Goal: Find specific page/section: Find specific page/section

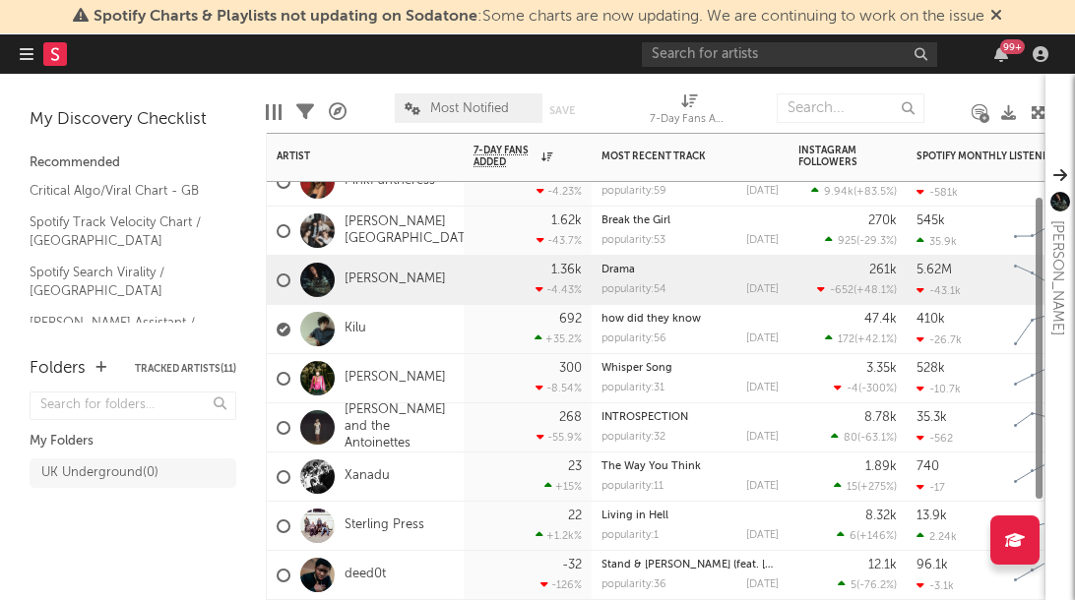
click at [452, 317] on div "Kilu" at bounding box center [365, 329] width 197 height 49
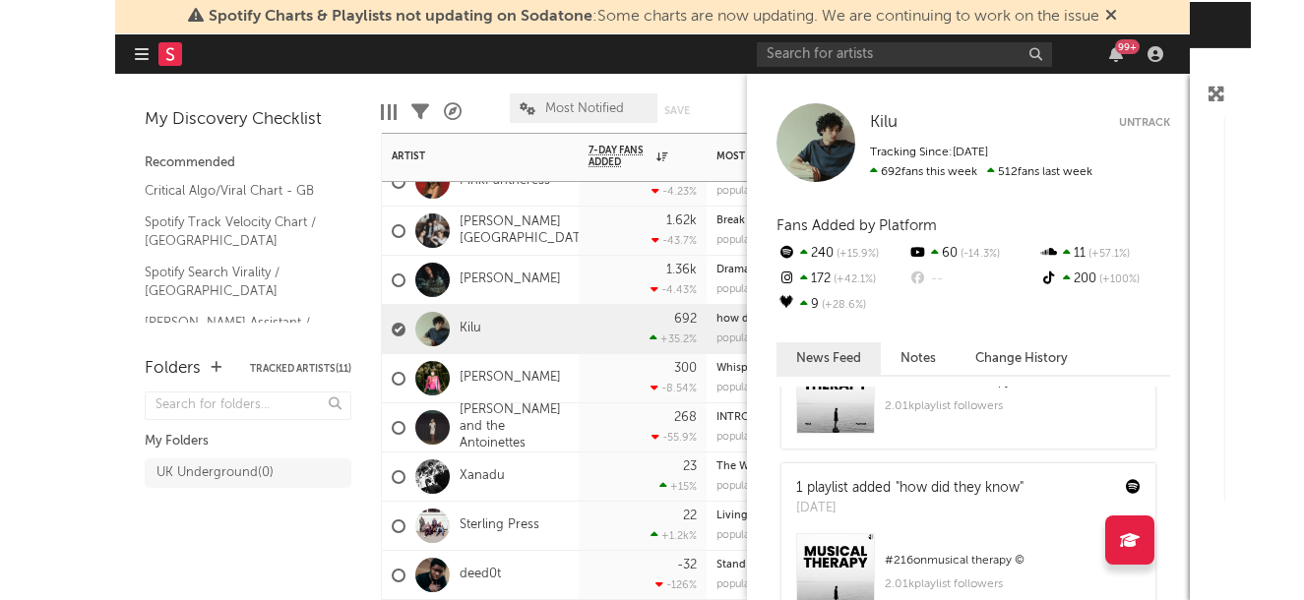
scroll to position [265, 0]
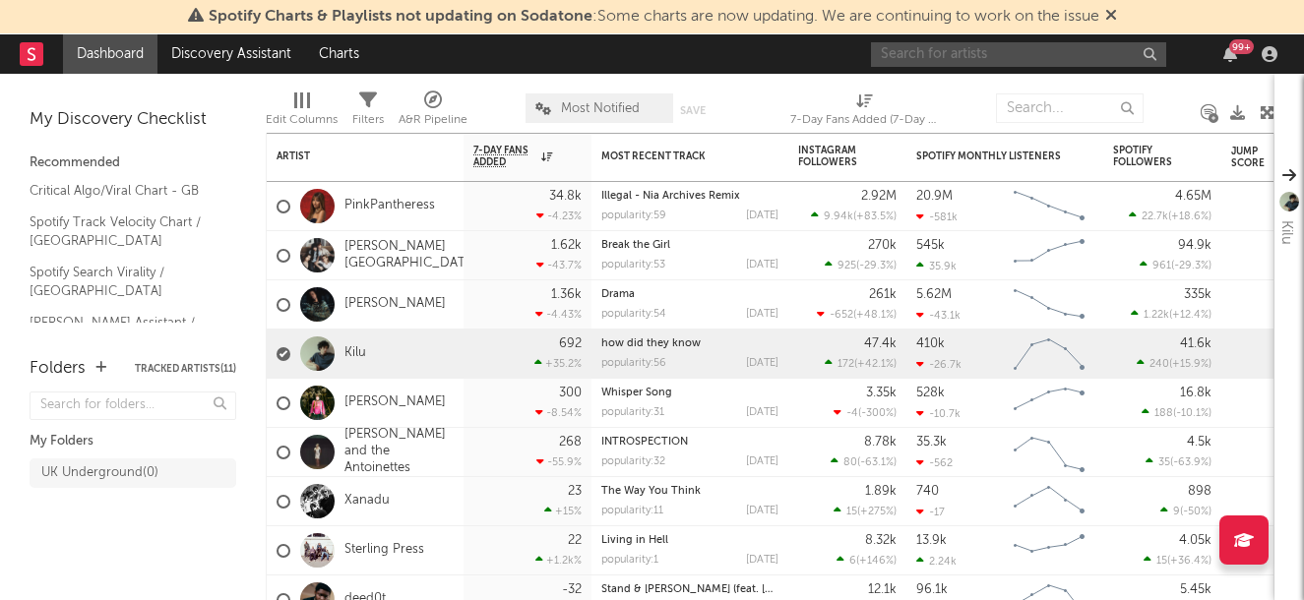
click at [1004, 52] on input "text" at bounding box center [1018, 54] width 295 height 25
click at [953, 58] on input "dylan" at bounding box center [1018, 54] width 295 height 25
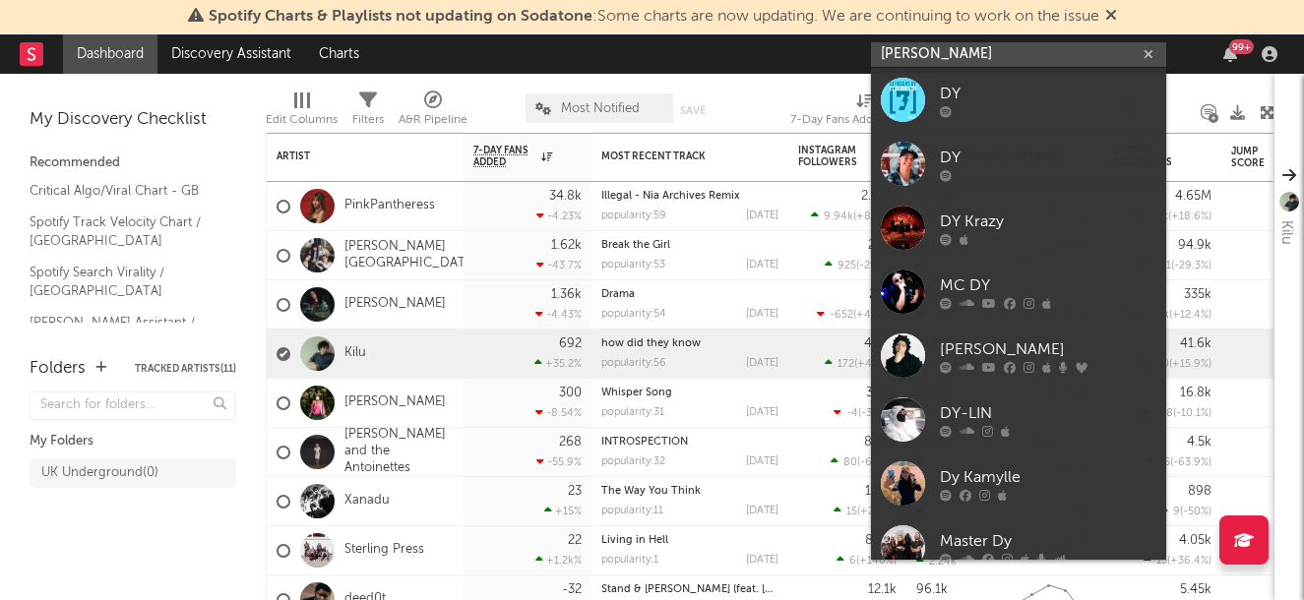
click at [953, 58] on input "dylan" at bounding box center [1018, 54] width 295 height 25
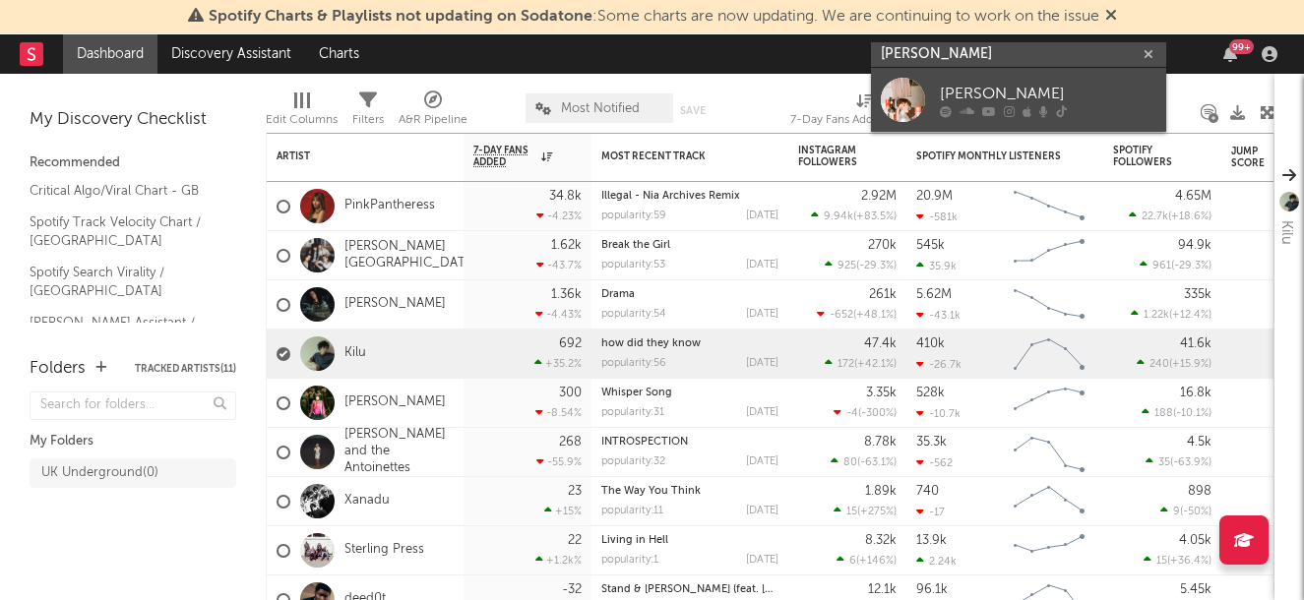
type input "dermot henry"
click at [1008, 92] on div "[PERSON_NAME]" at bounding box center [1048, 94] width 217 height 24
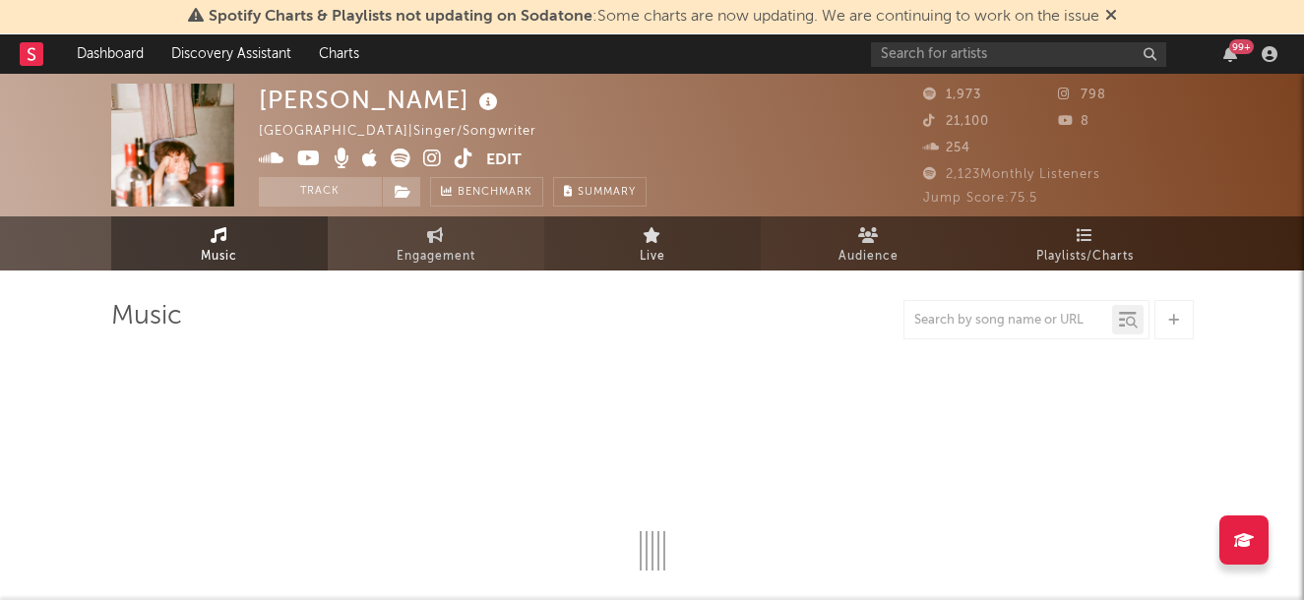
select select "6m"
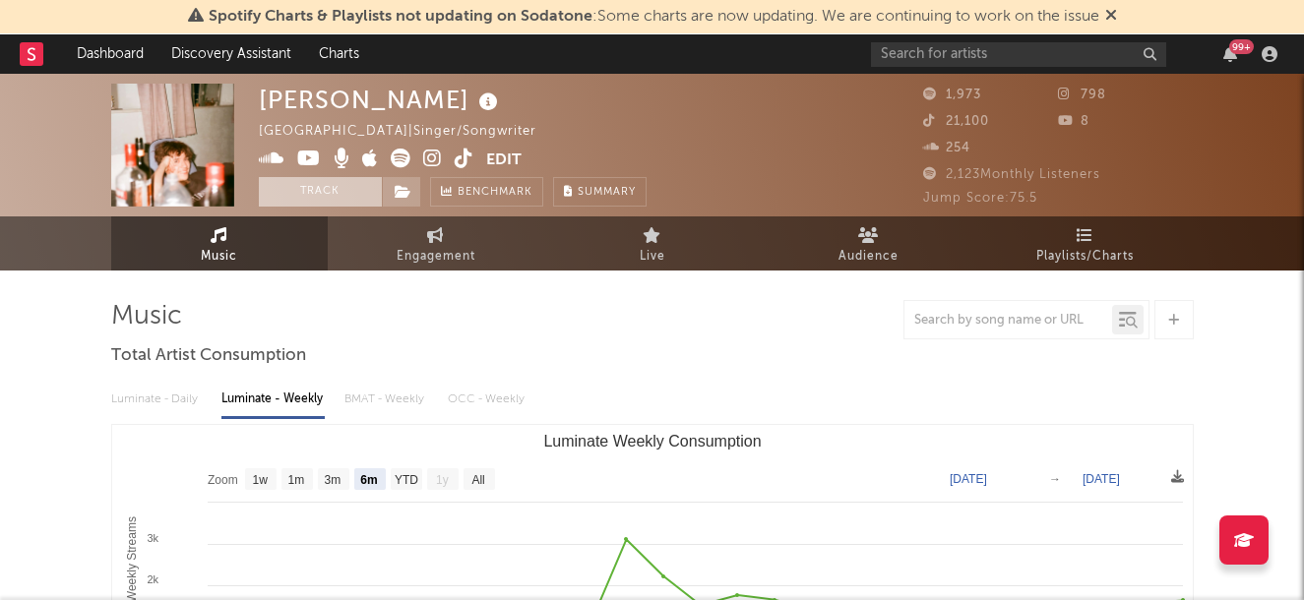
click at [283, 192] on button "Track" at bounding box center [320, 192] width 123 height 30
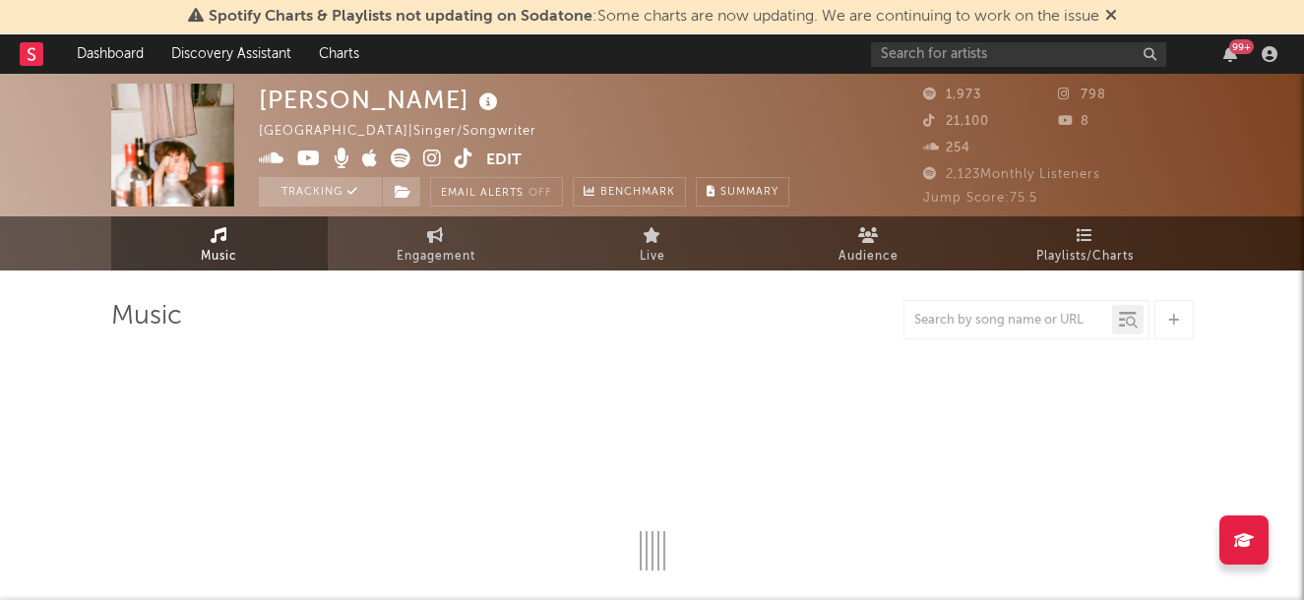
select select "6m"
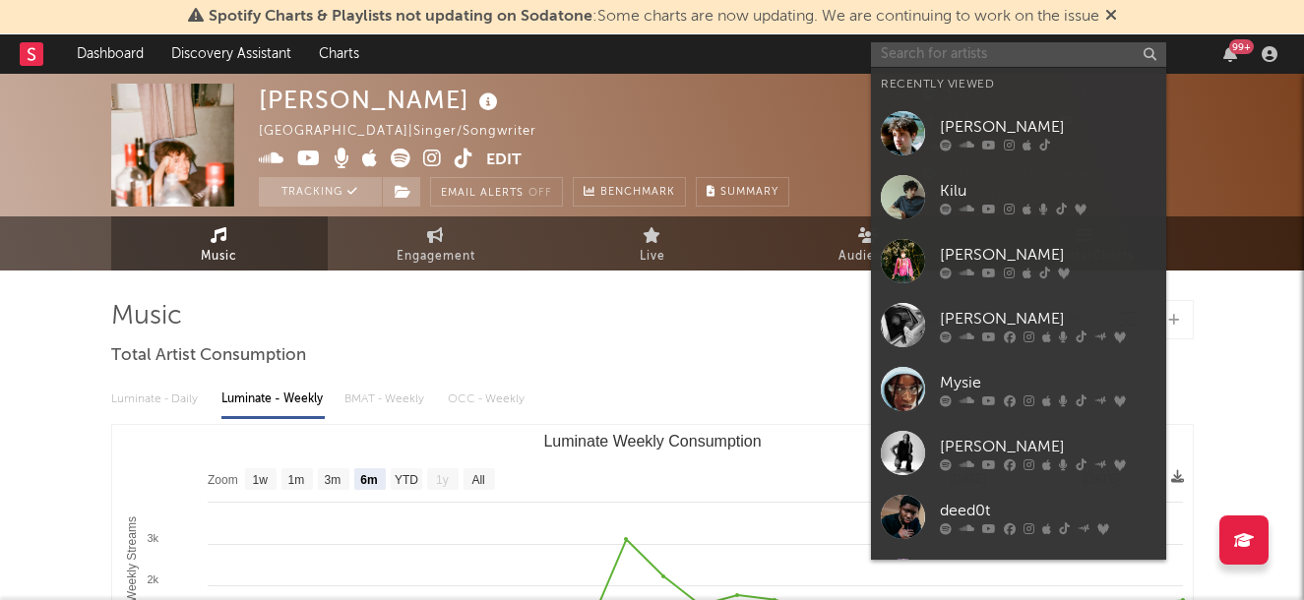
click at [915, 58] on input "text" at bounding box center [1018, 54] width 295 height 25
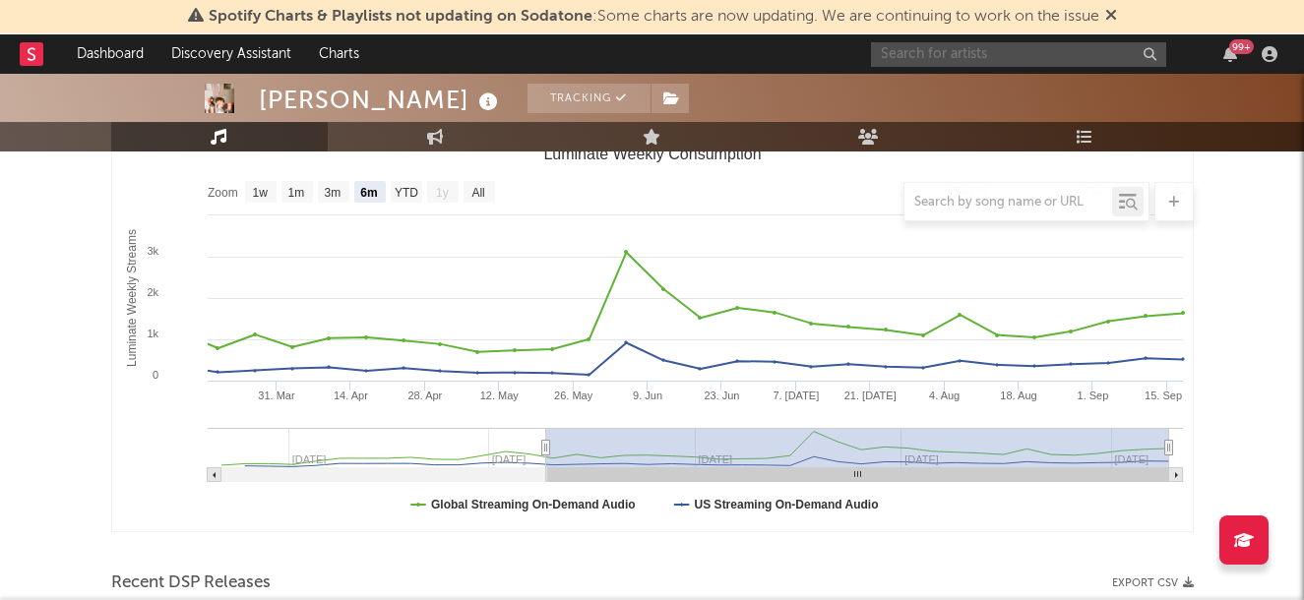
scroll to position [238, 0]
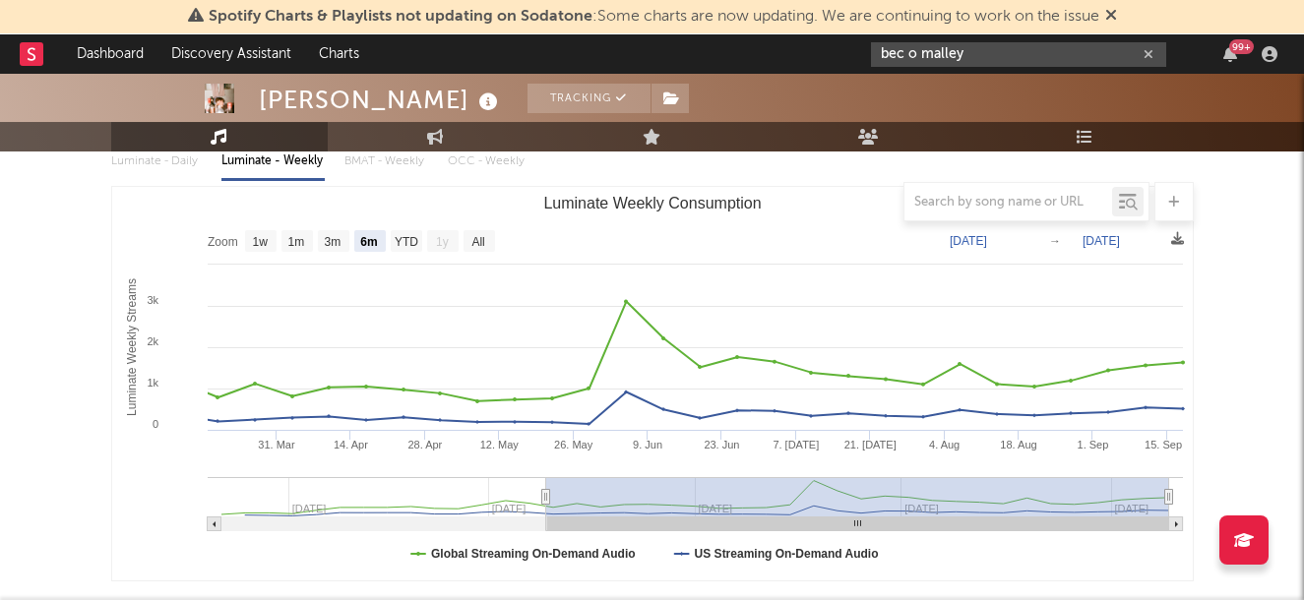
type input "bec o malley"
click at [194, 56] on link "Discovery Assistant" at bounding box center [231, 53] width 148 height 39
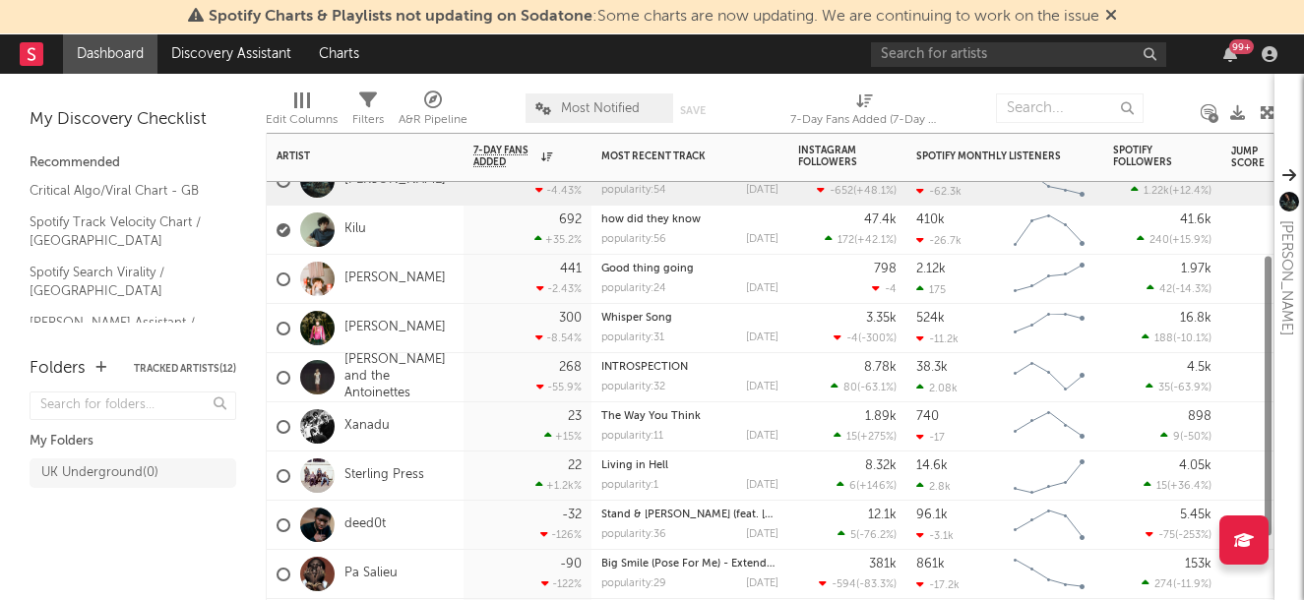
click at [438, 283] on div "[PERSON_NAME]" at bounding box center [365, 279] width 197 height 49
